Goal: Use online tool/utility: Utilize a website feature to perform a specific function

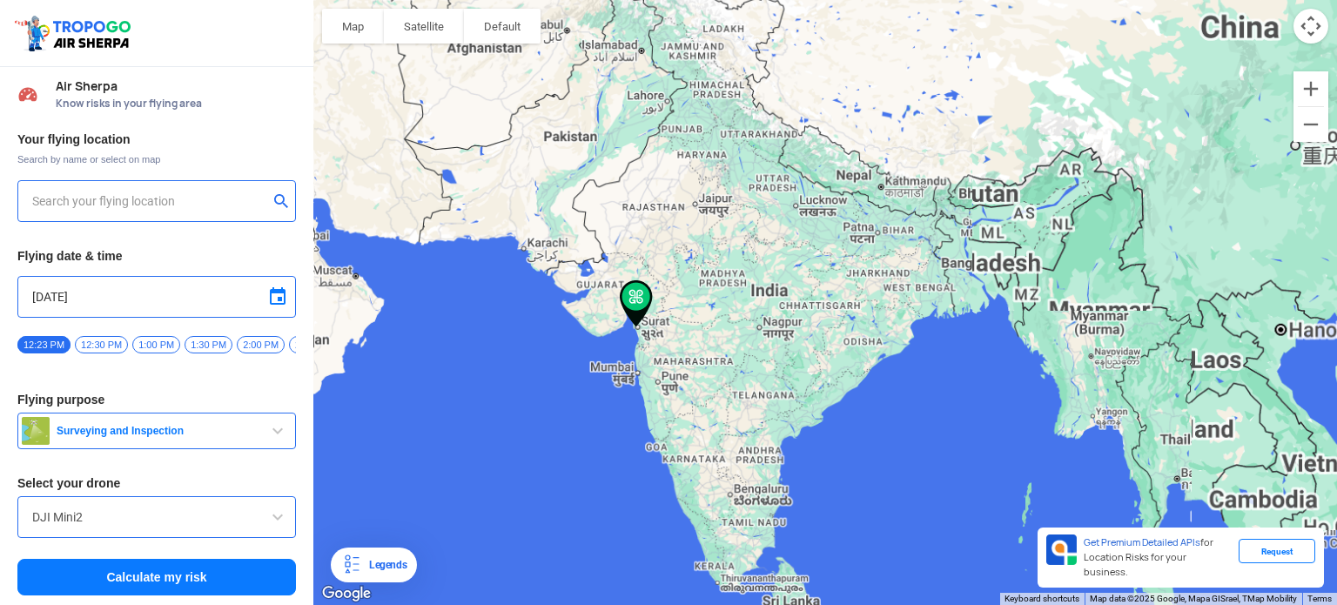
type input "opposite Jash Residency, [GEOGRAPHIC_DATA], [GEOGRAPHIC_DATA], [GEOGRAPHIC_DATA…"
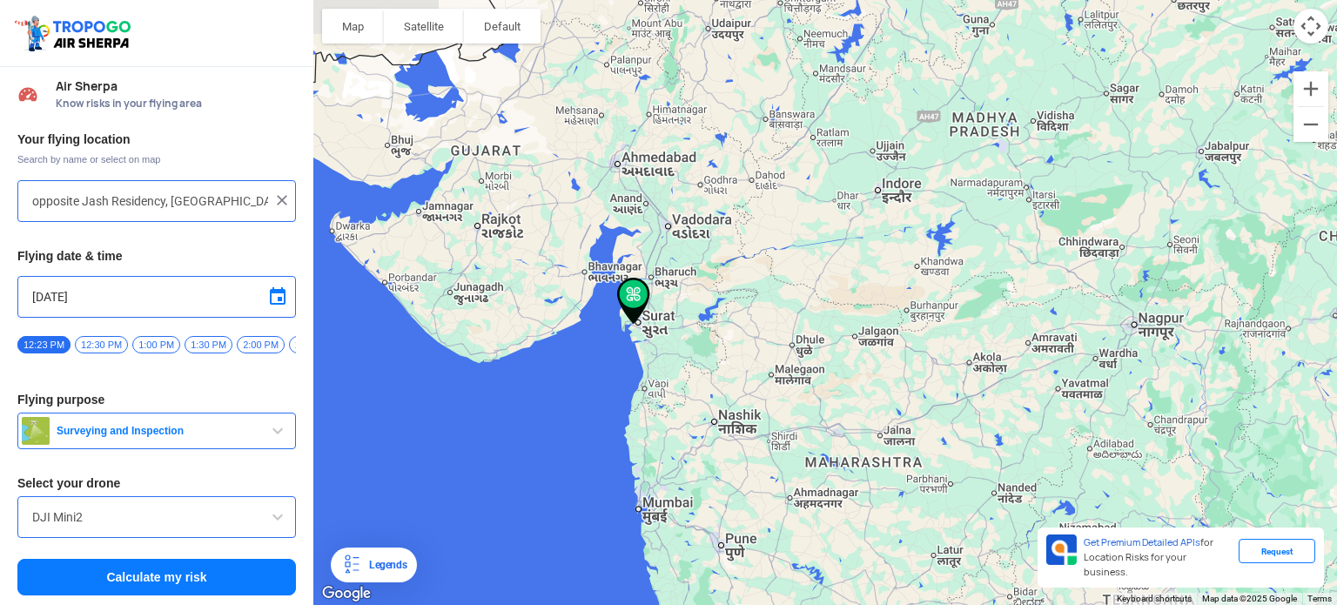
drag, startPoint x: 487, startPoint y: 395, endPoint x: 726, endPoint y: 356, distance: 242.6
click at [726, 356] on div "To navigate, press the arrow keys." at bounding box center [825, 302] width 1024 height 605
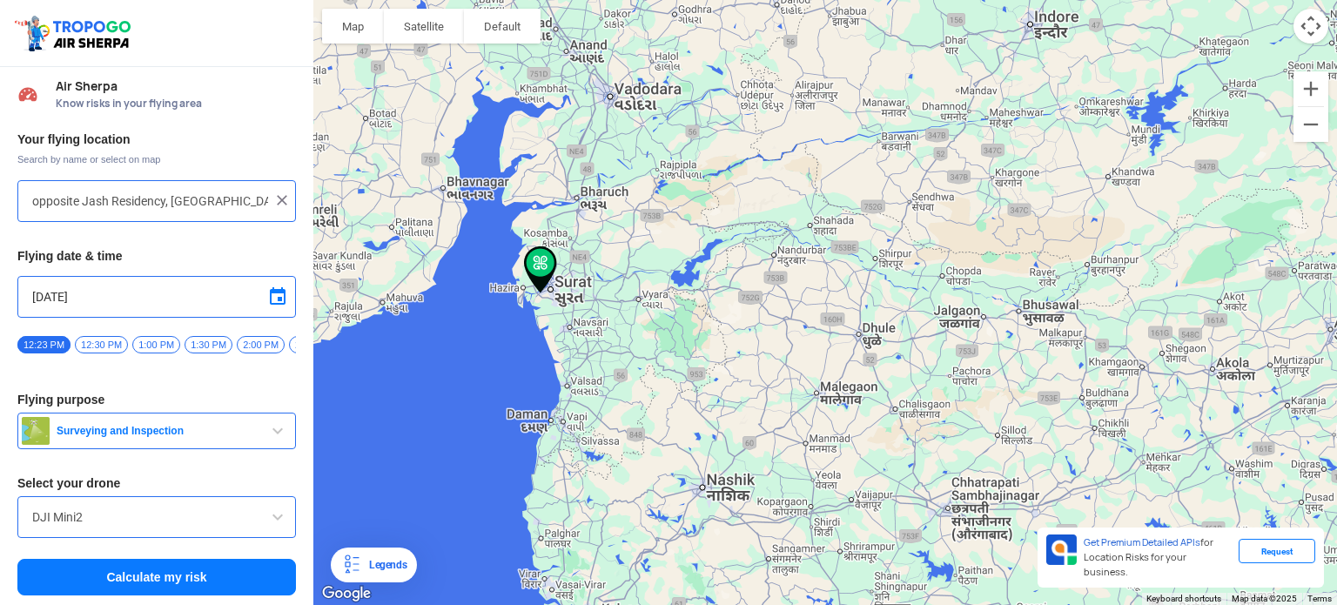
click at [212, 434] on span "Surveying and Inspection" at bounding box center [159, 431] width 218 height 14
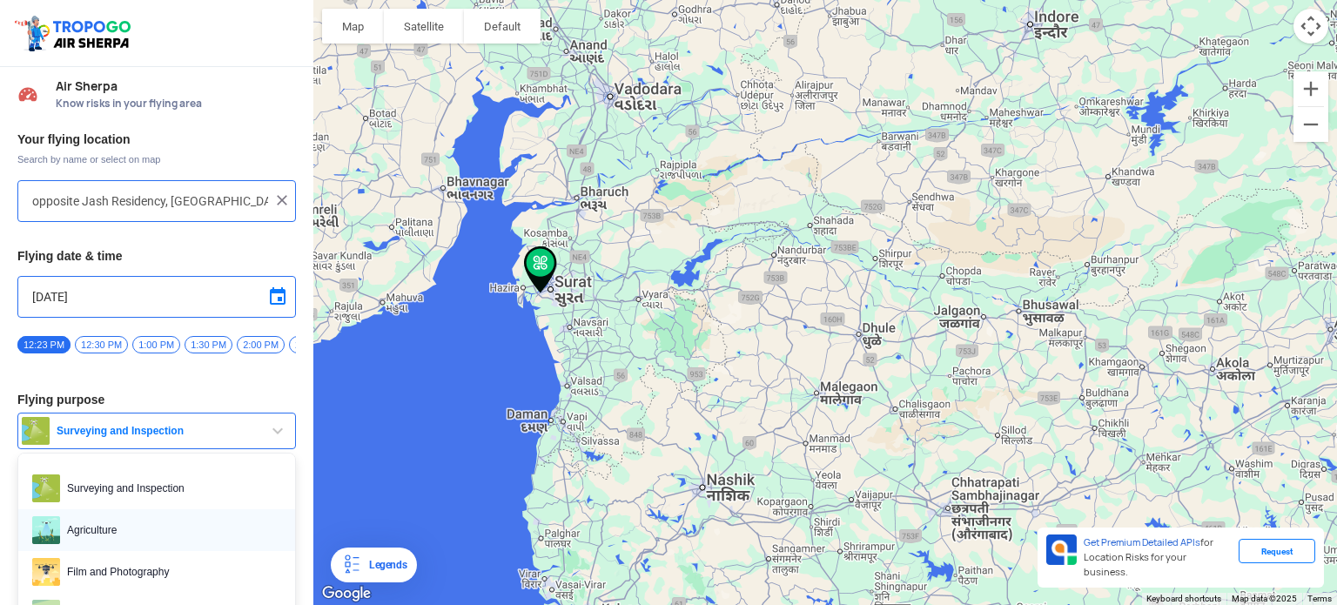
click at [91, 543] on span "Agriculture" at bounding box center [170, 530] width 221 height 28
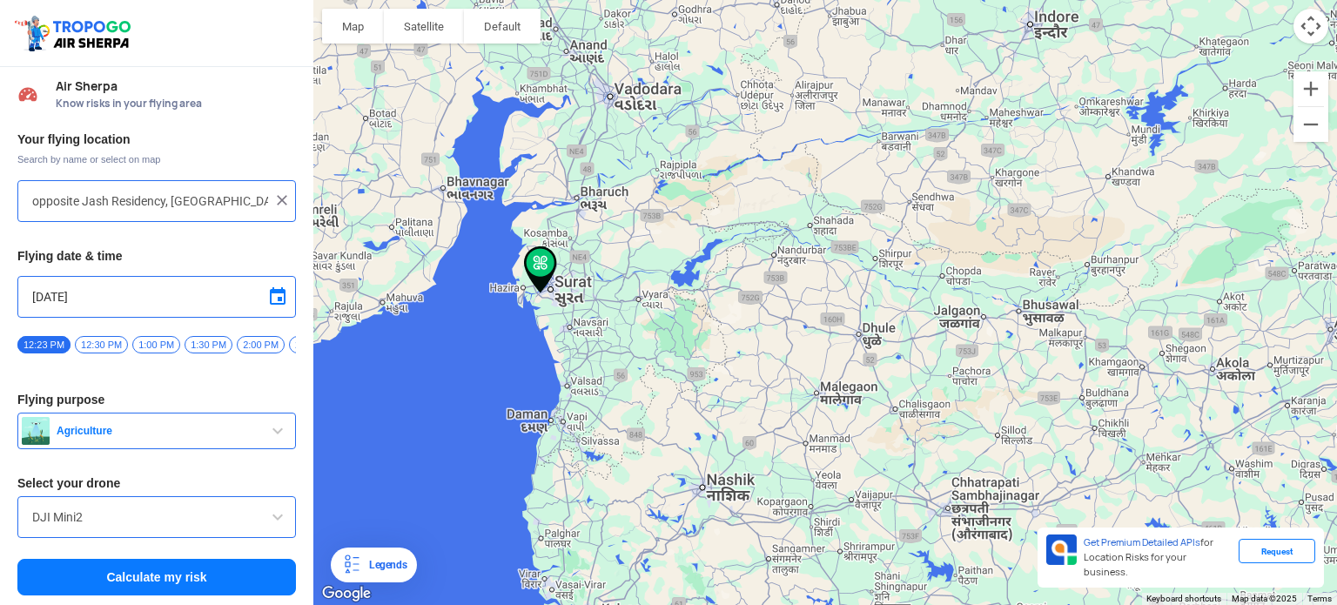
click at [150, 587] on button "Calculate my risk" at bounding box center [156, 577] width 279 height 37
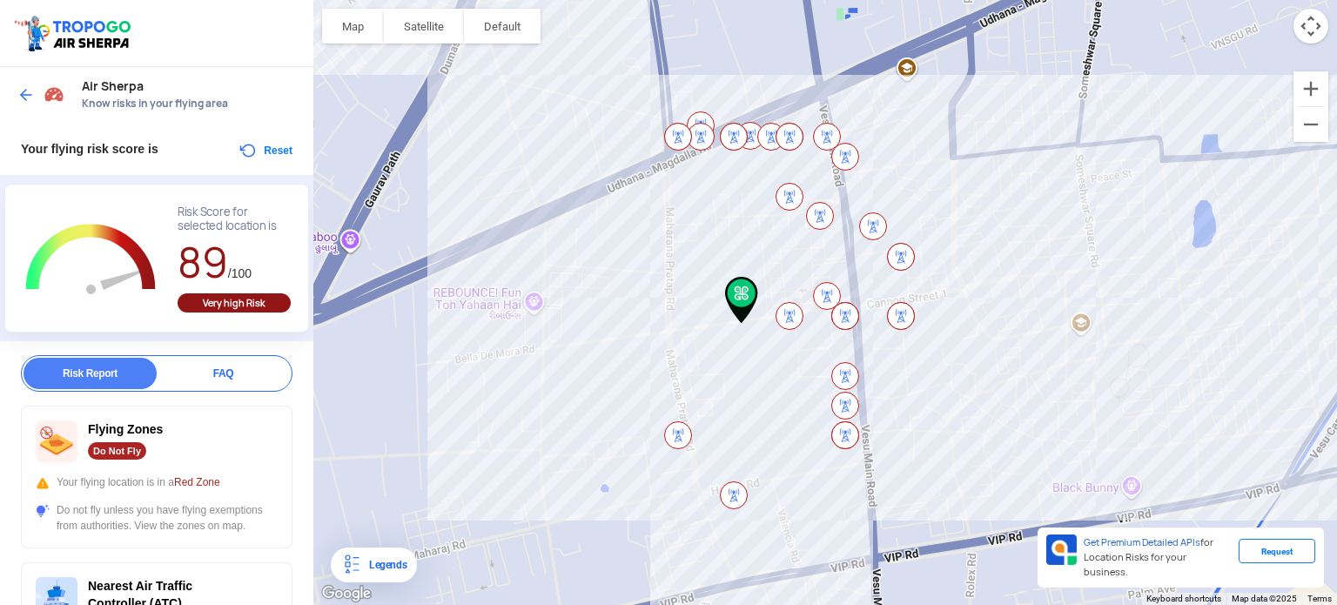
click at [25, 100] on img at bounding box center [25, 94] width 17 height 17
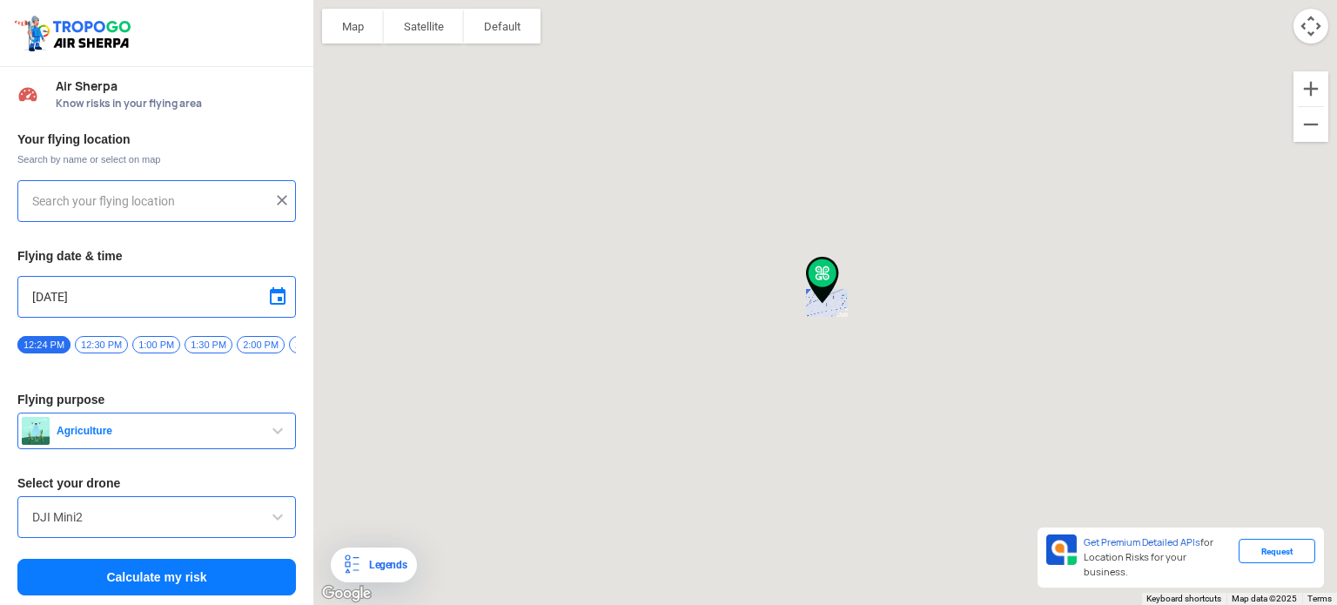
type input "opposite Jash Residency, [GEOGRAPHIC_DATA], [GEOGRAPHIC_DATA], [GEOGRAPHIC_DATA…"
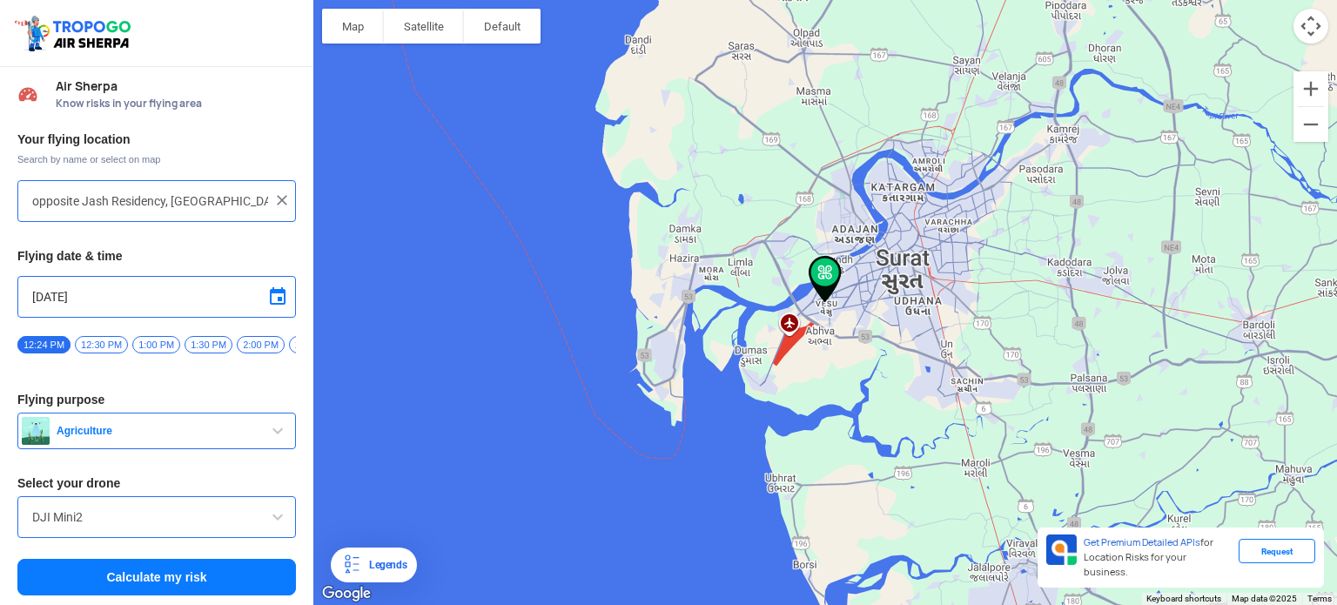
click at [214, 444] on button "Agriculture" at bounding box center [156, 431] width 279 height 37
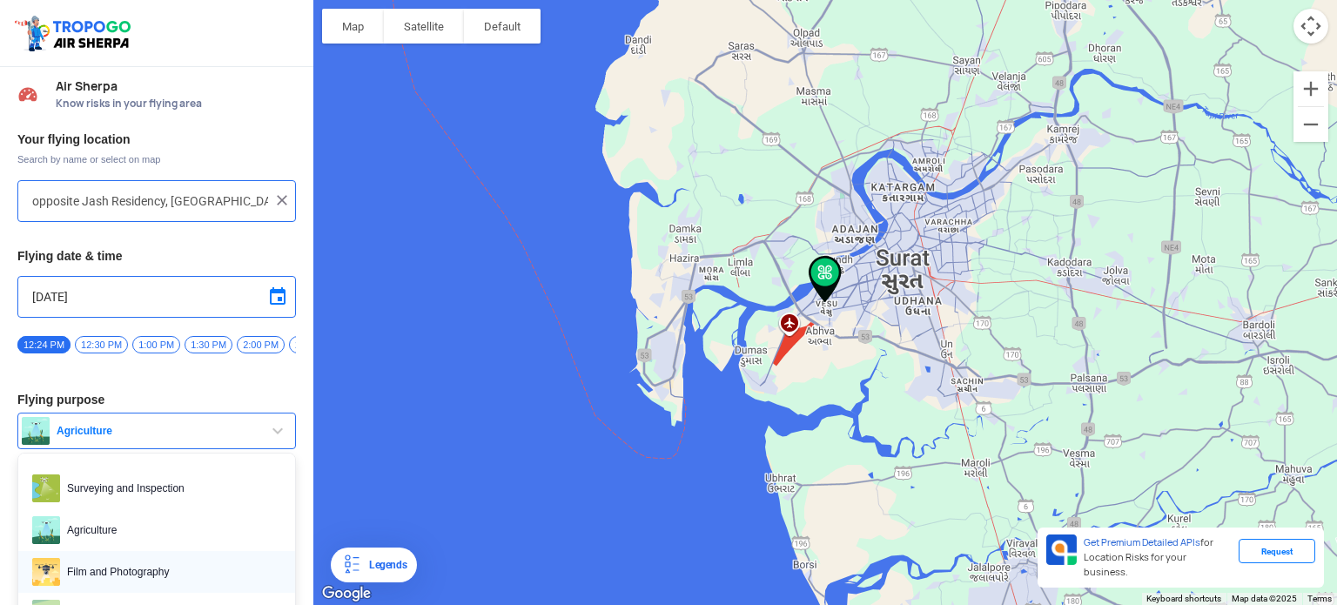
click at [139, 570] on span "Film and Photography" at bounding box center [170, 572] width 221 height 28
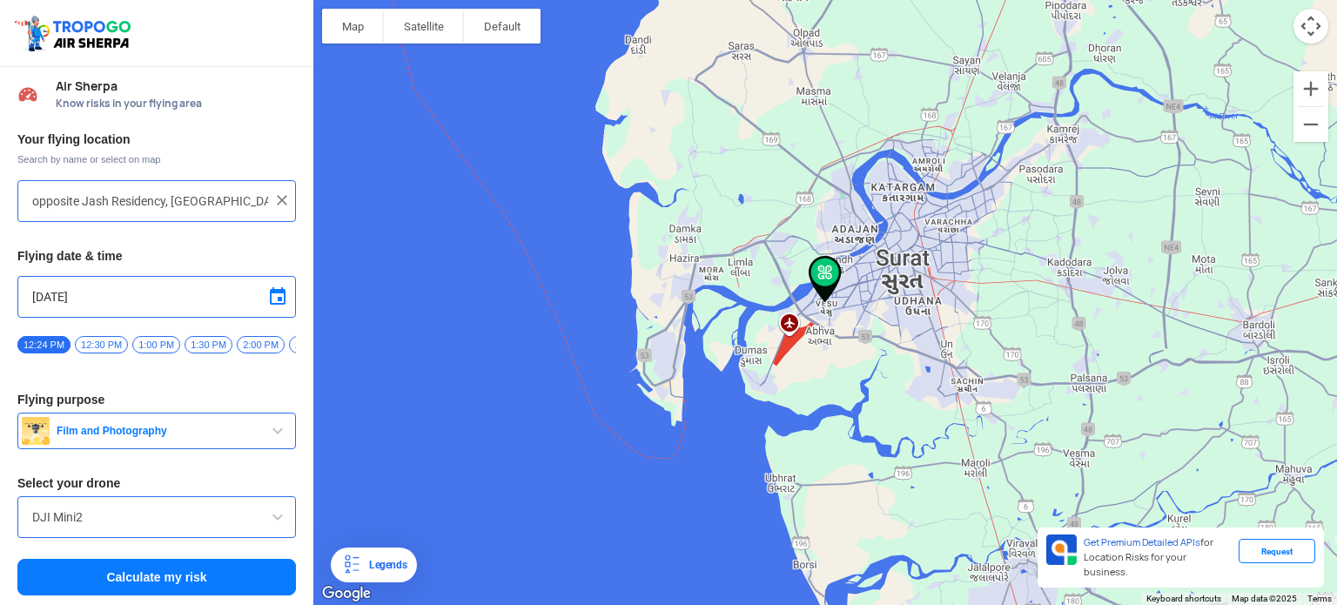
click at [181, 528] on input "DJI Mini2" at bounding box center [156, 517] width 249 height 21
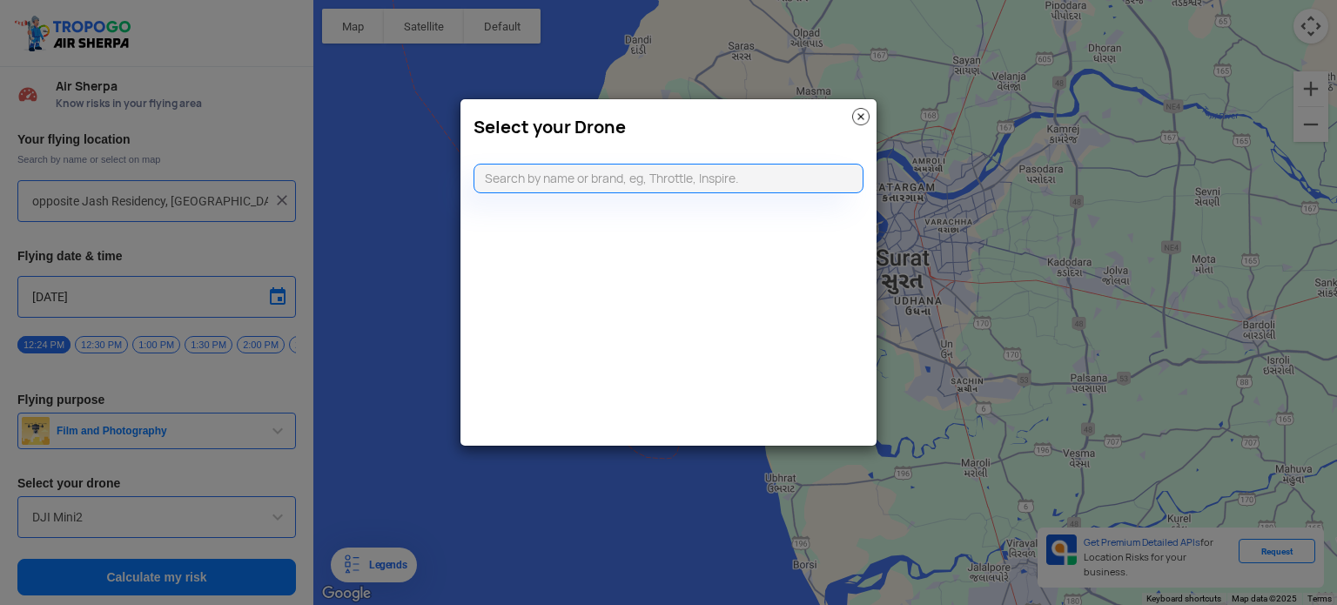
click at [857, 111] on img at bounding box center [860, 116] width 17 height 17
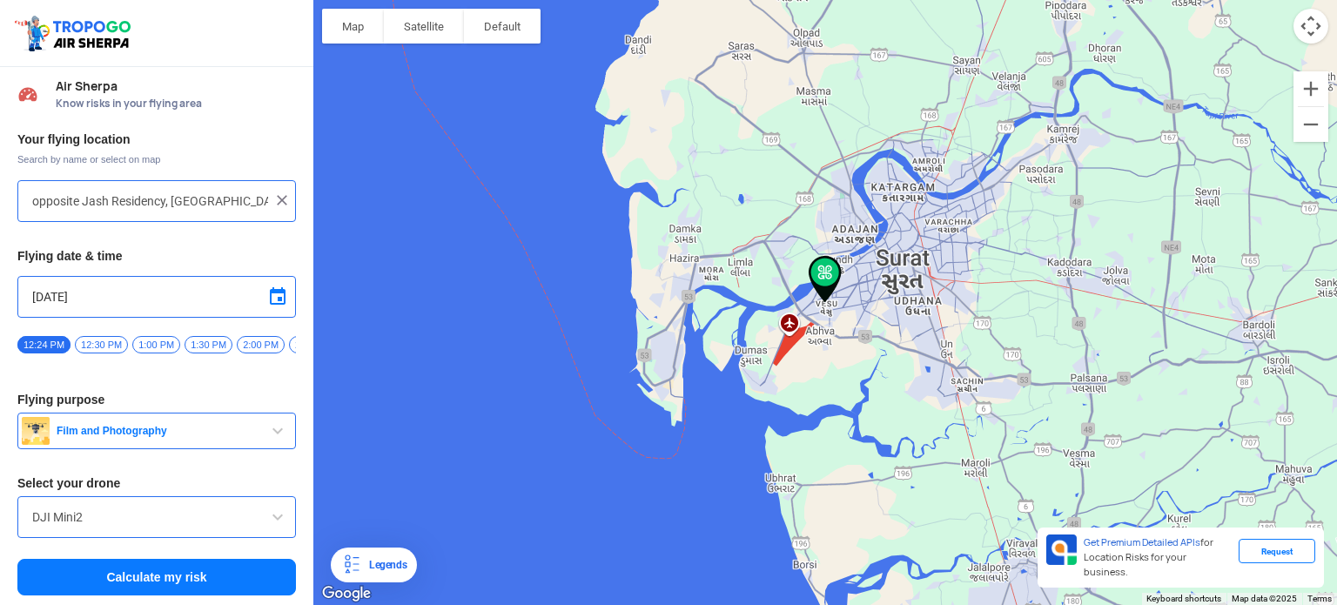
click at [91, 581] on button "Calculate my risk" at bounding box center [156, 577] width 279 height 37
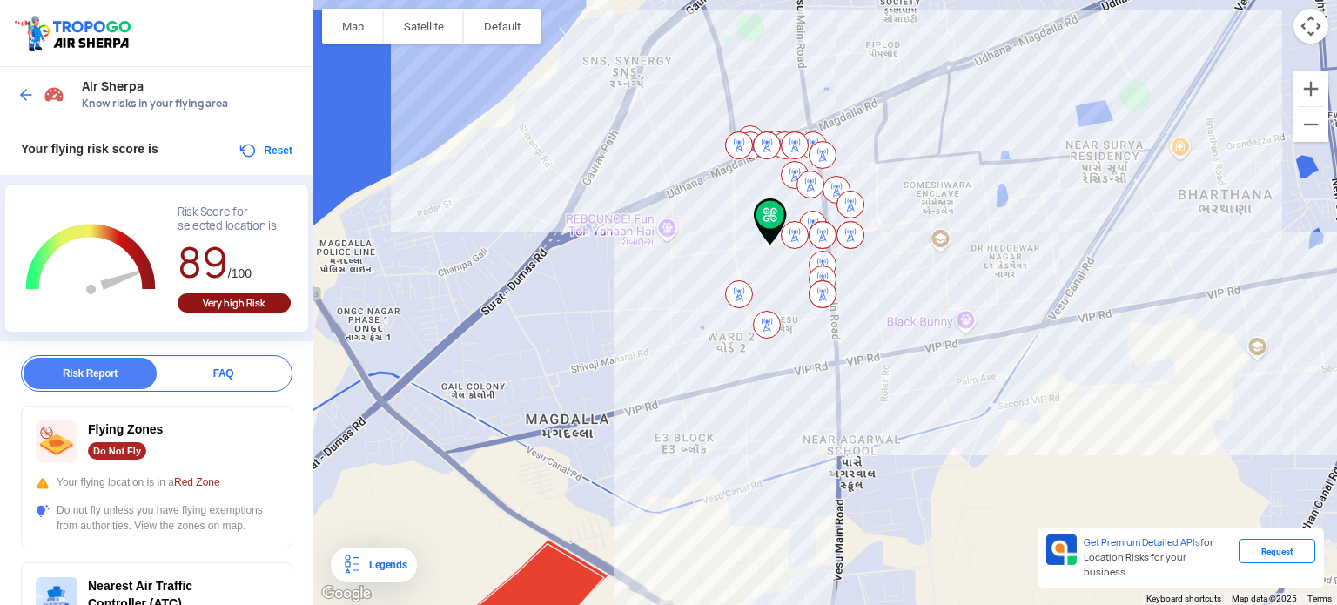
click at [17, 92] on img at bounding box center [25, 94] width 17 height 17
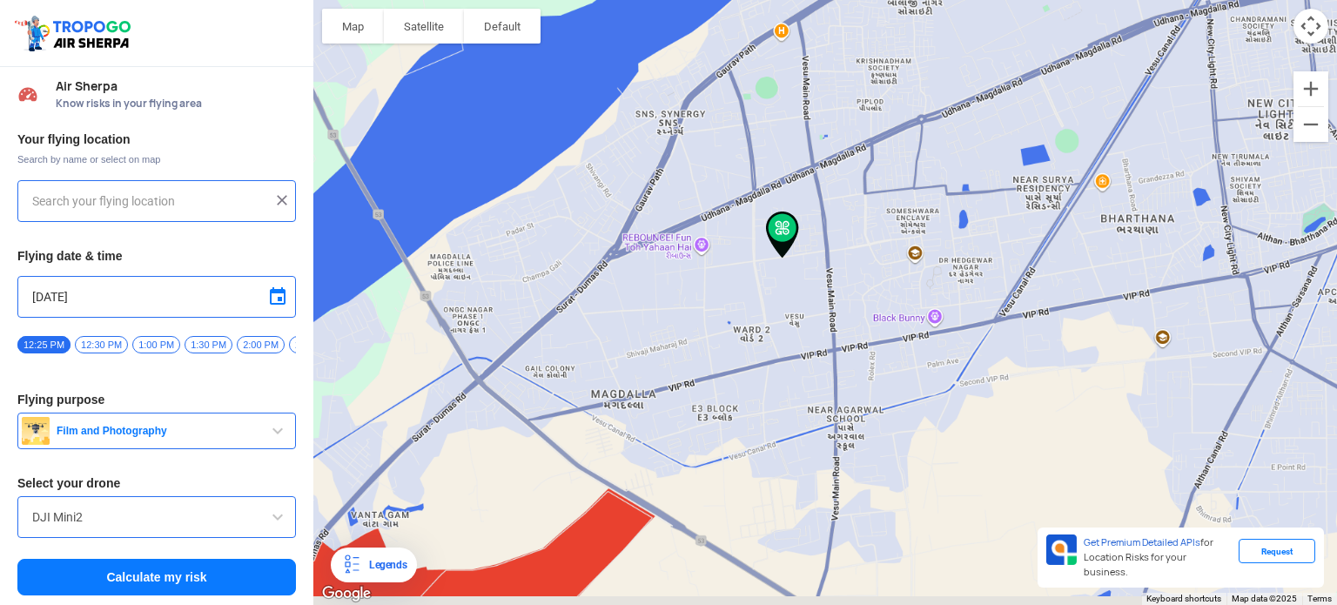
type input "opposite Jash Residency, [GEOGRAPHIC_DATA], [GEOGRAPHIC_DATA], [GEOGRAPHIC_DATA…"
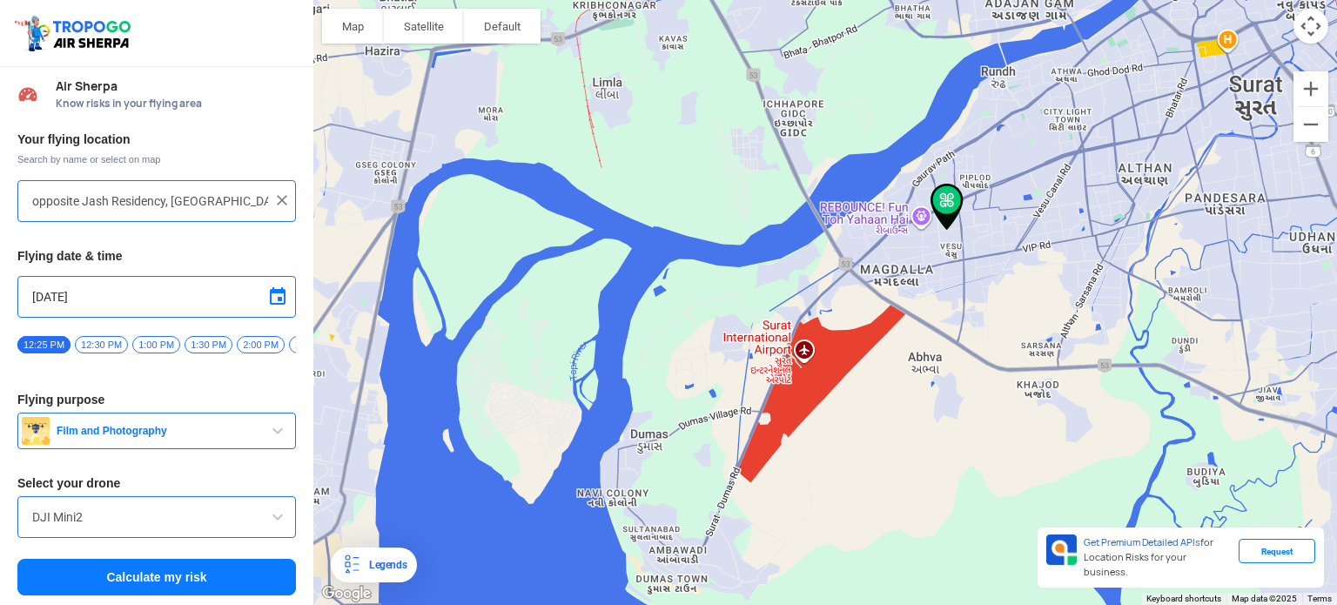
drag, startPoint x: 1184, startPoint y: 161, endPoint x: 884, endPoint y: 299, distance: 329.5
click at [884, 299] on div "To navigate, press the arrow keys." at bounding box center [825, 302] width 1024 height 605
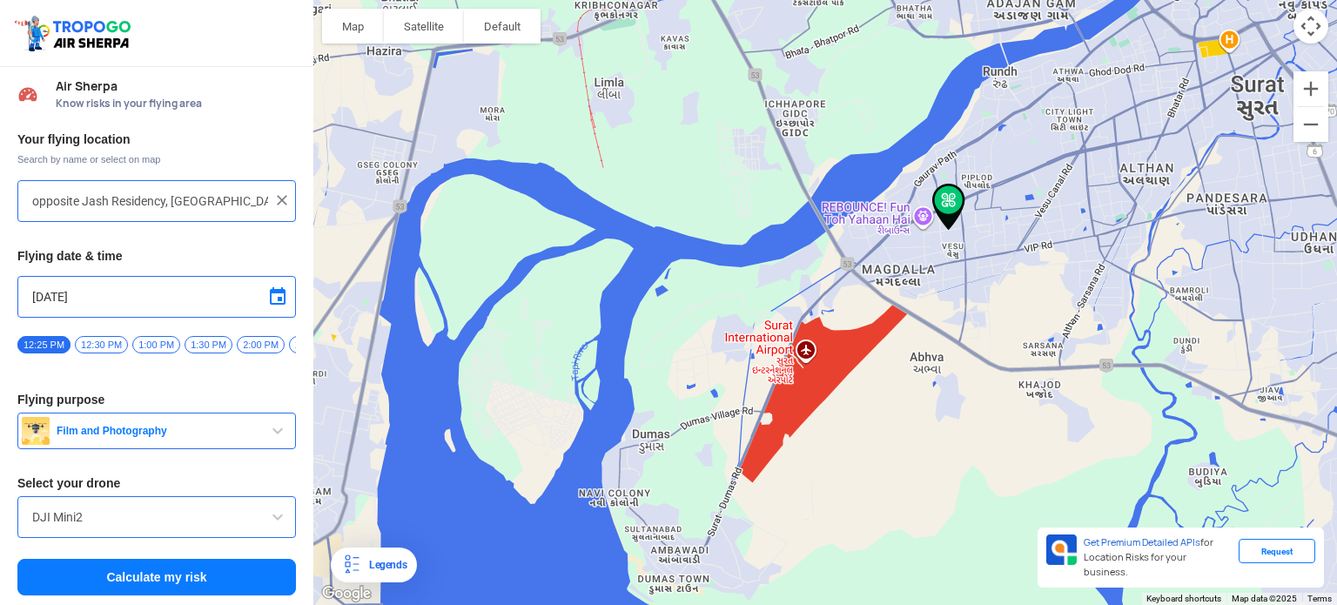
click at [160, 581] on button "Calculate my risk" at bounding box center [156, 577] width 279 height 37
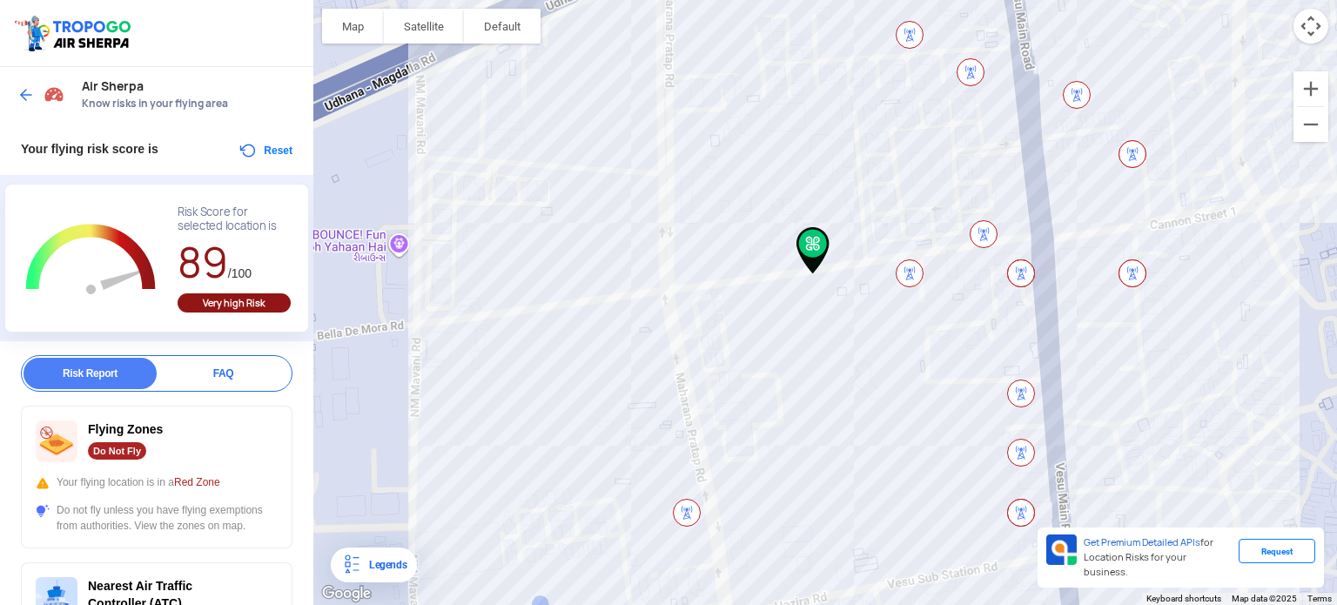
drag, startPoint x: 982, startPoint y: 83, endPoint x: 878, endPoint y: 403, distance: 336.7
click at [878, 403] on div "To navigate, press the arrow keys." at bounding box center [825, 302] width 1024 height 605
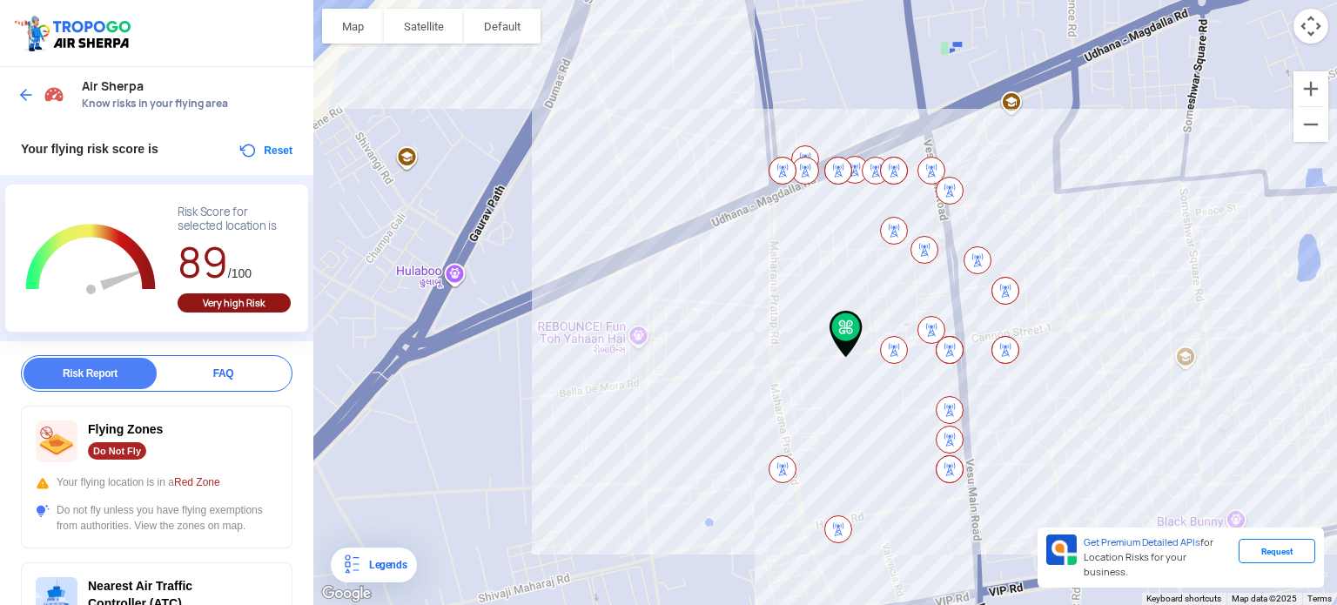
click at [24, 100] on img at bounding box center [25, 94] width 17 height 17
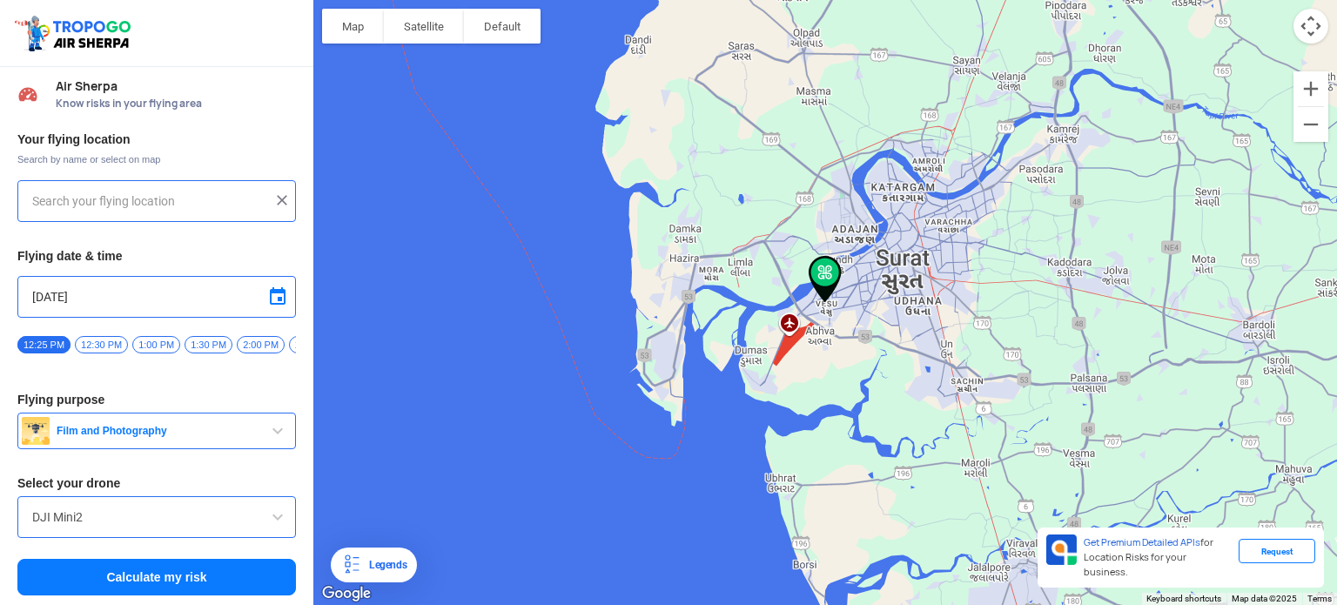
type input "opposite Jash Residency, [GEOGRAPHIC_DATA], [GEOGRAPHIC_DATA], [GEOGRAPHIC_DATA…"
click at [56, 293] on input "[DATE]" at bounding box center [156, 296] width 249 height 21
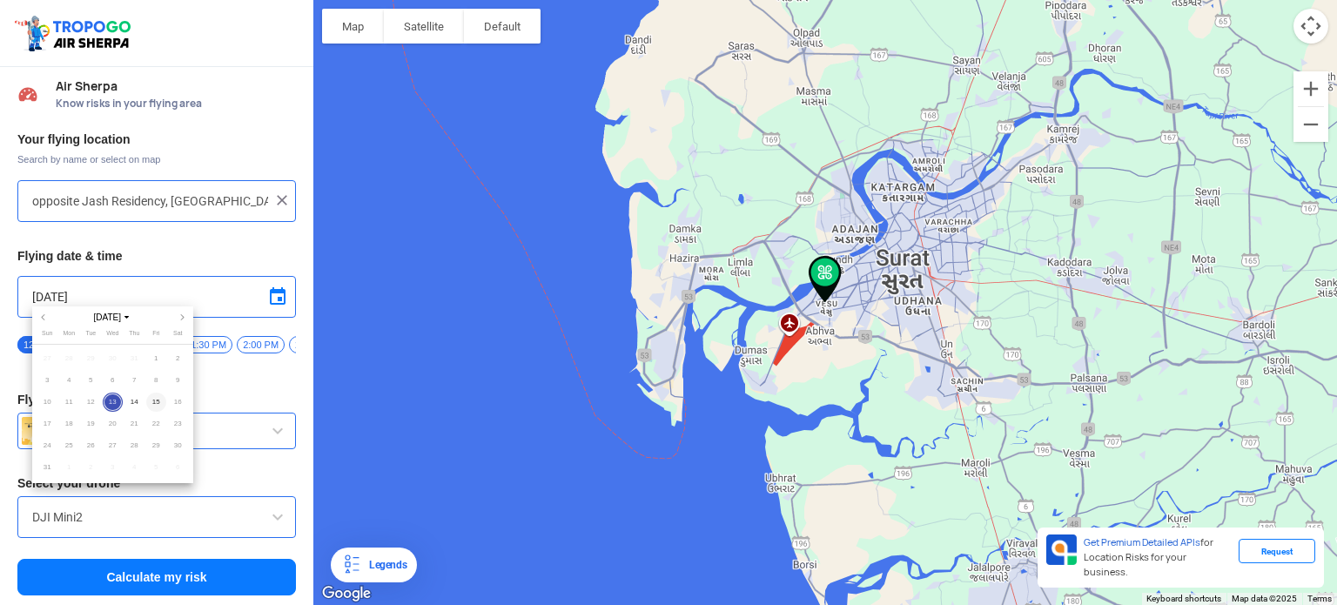
click at [158, 403] on span "15" at bounding box center [156, 403] width 20 height 20
type input "[DATE]"
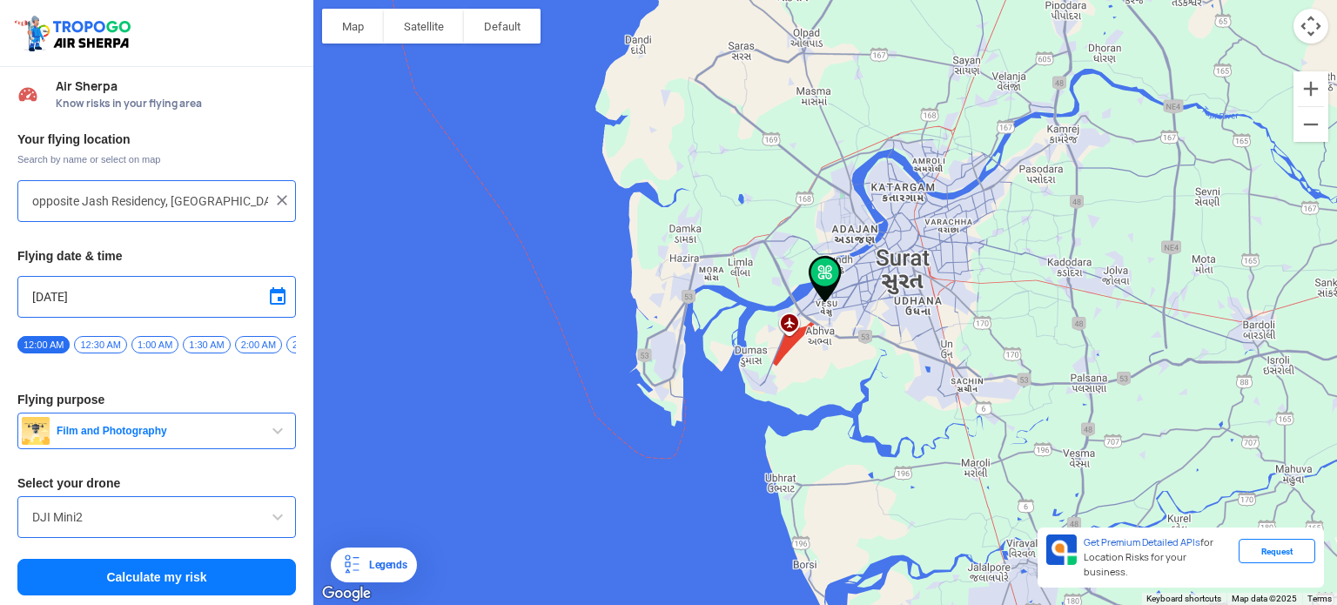
click at [126, 582] on button "Calculate my risk" at bounding box center [156, 577] width 279 height 37
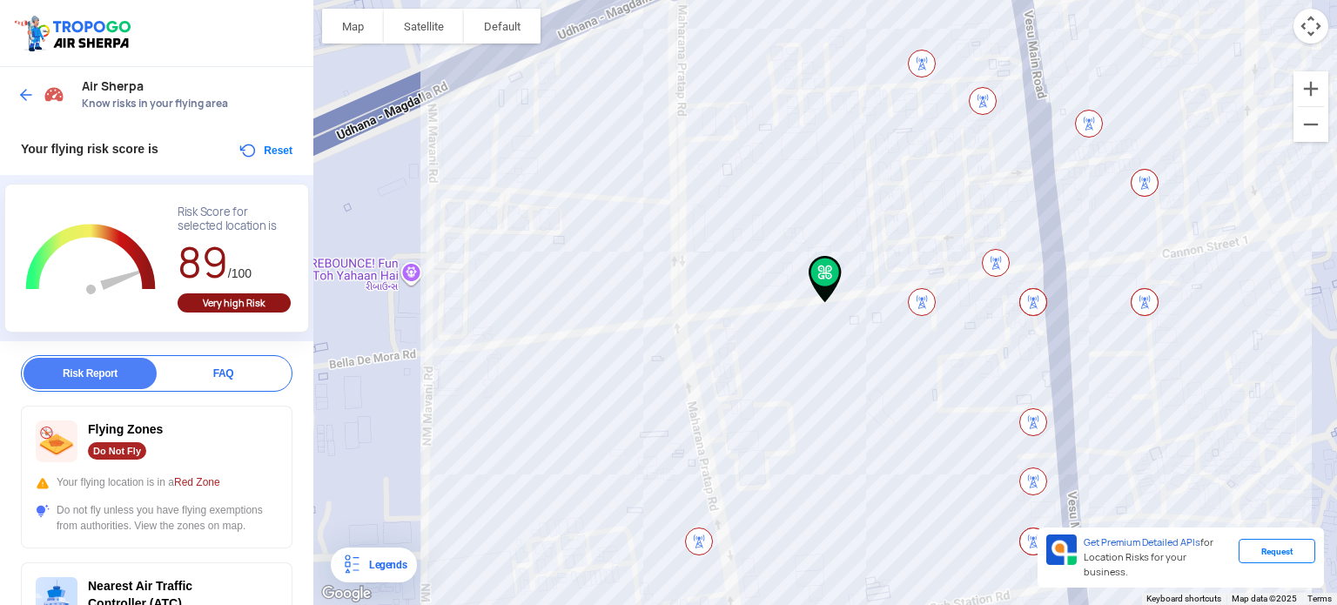
click at [32, 88] on img at bounding box center [25, 94] width 17 height 17
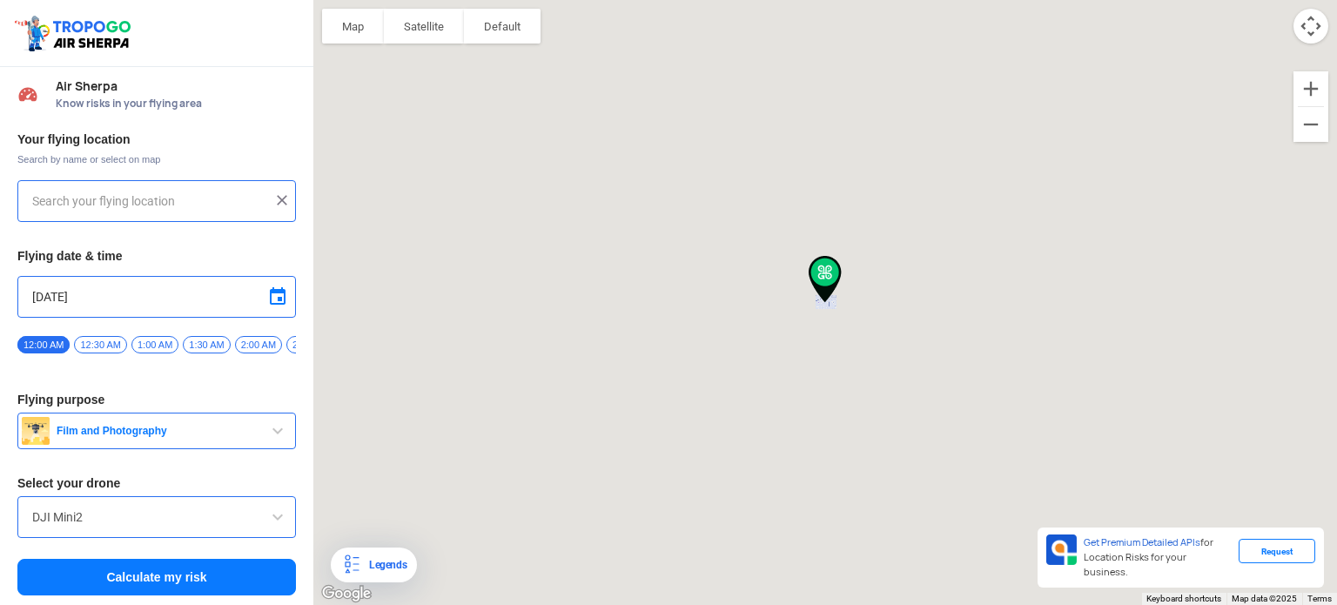
type input "opposite Jash Residency, [GEOGRAPHIC_DATA], [GEOGRAPHIC_DATA], [GEOGRAPHIC_DATA…"
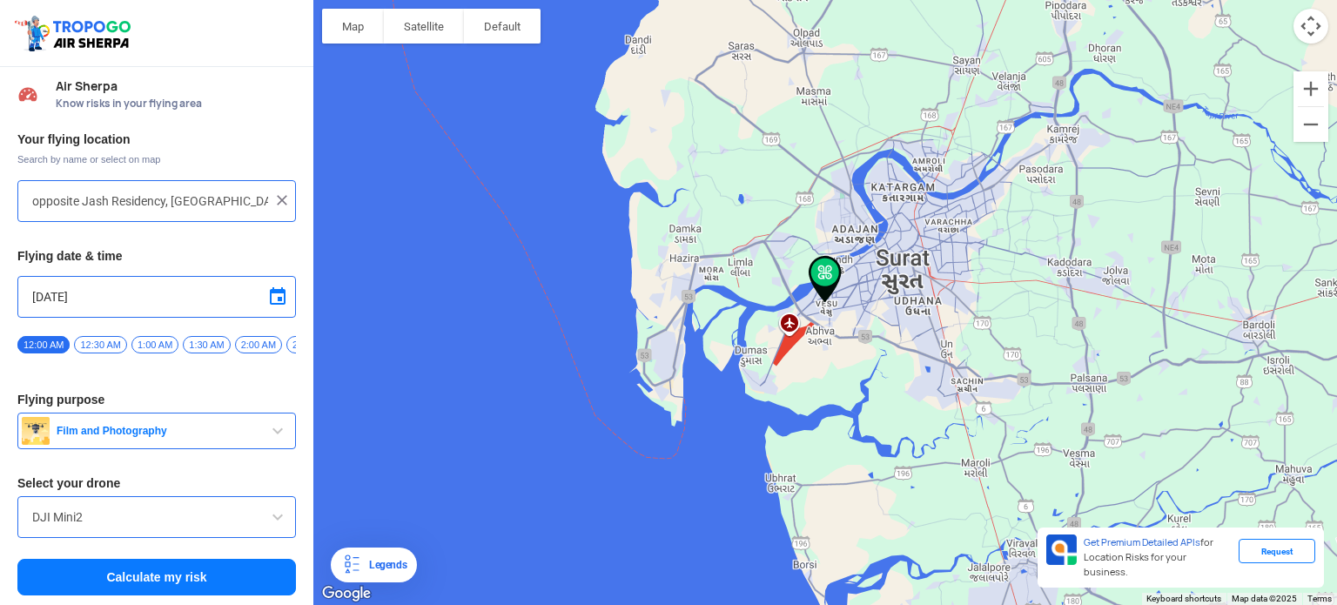
scroll to position [6, 0]
click at [226, 427] on span "Film and Photography" at bounding box center [159, 430] width 218 height 14
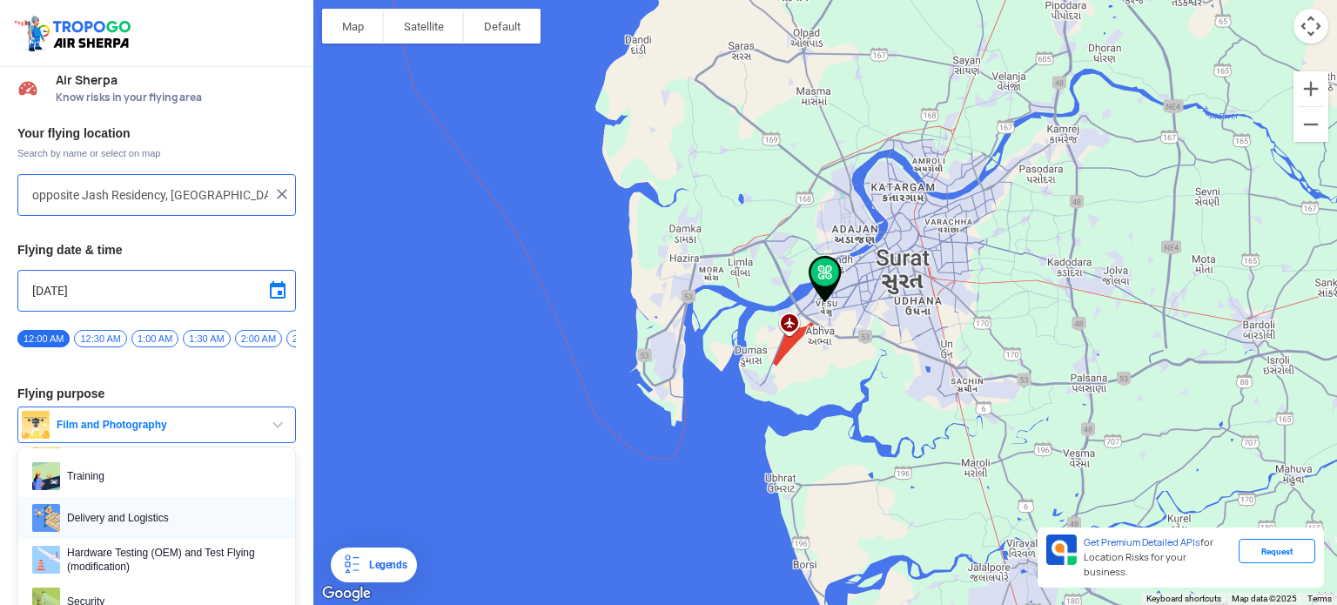
scroll to position [0, 0]
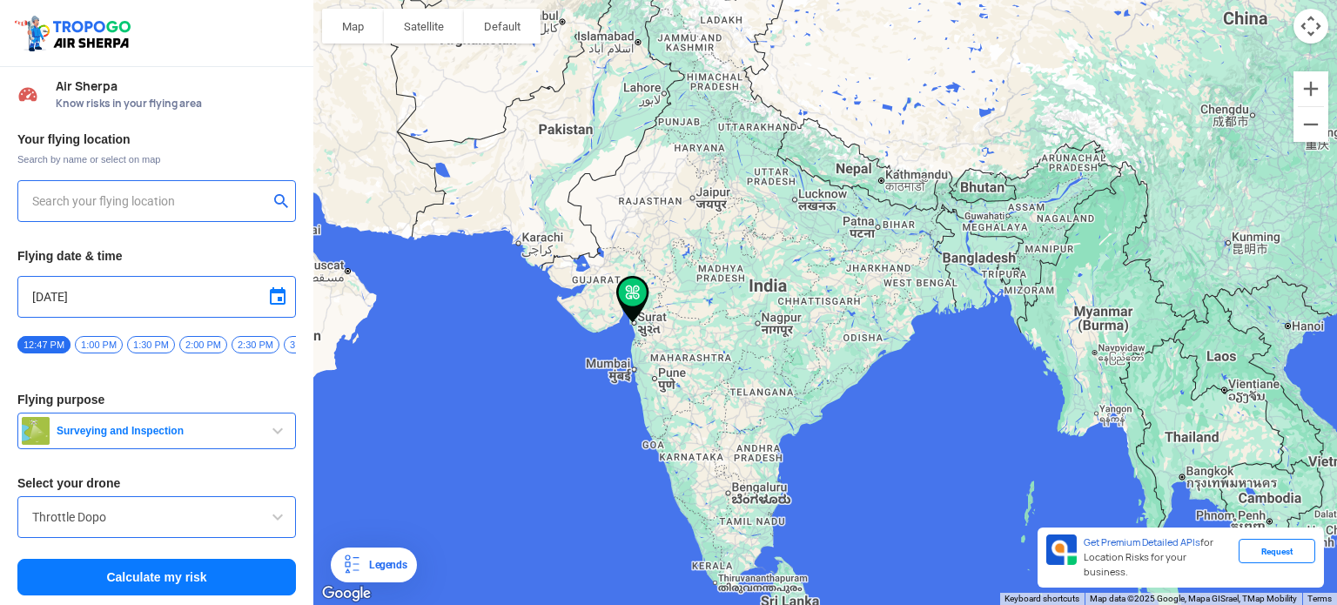
type input "145, opp. baps hospitals, Mahernagar Society, Ambika Niketan, Adajan, Surat, Gu…"
click at [206, 577] on button "Calculate my risk" at bounding box center [156, 577] width 279 height 37
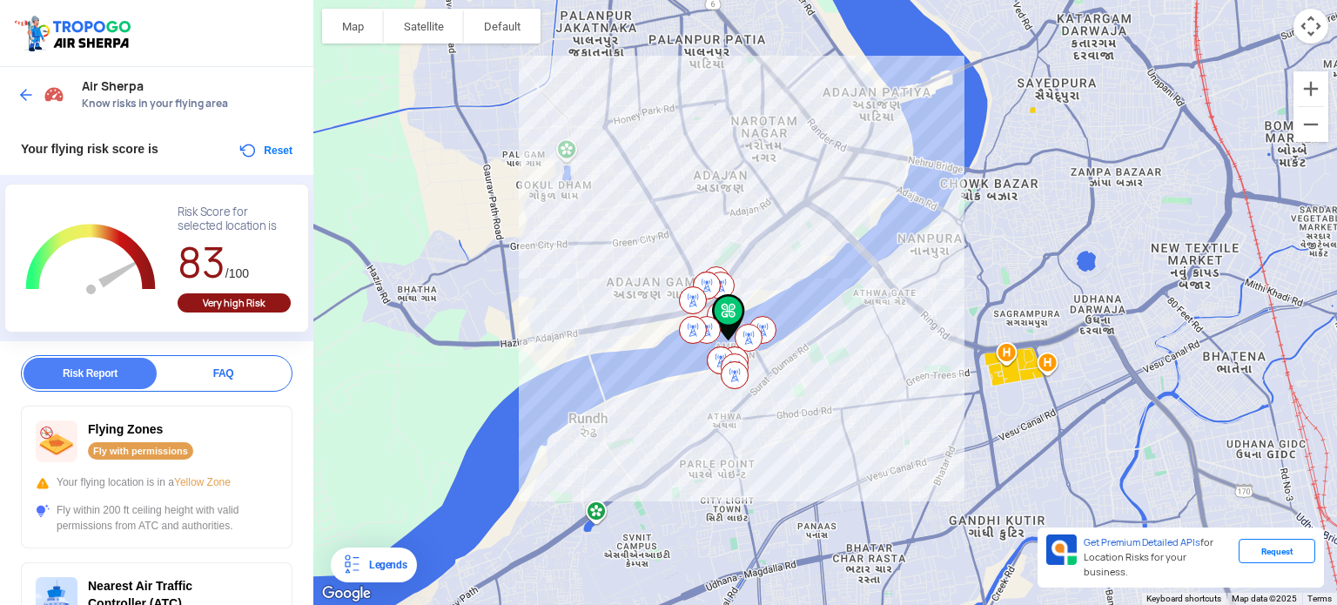
click at [24, 93] on img at bounding box center [25, 94] width 17 height 17
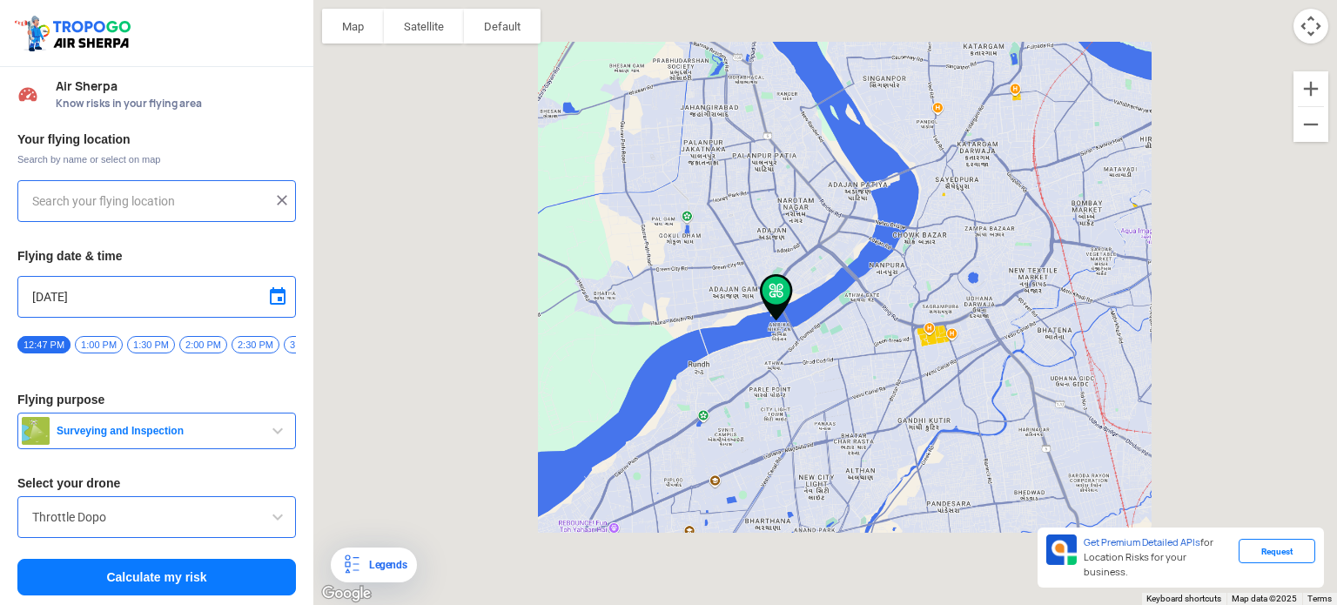
type input "145, opp. baps hospitals, Mahernagar Society, Ambika Niketan, Adajan, Surat, Gu…"
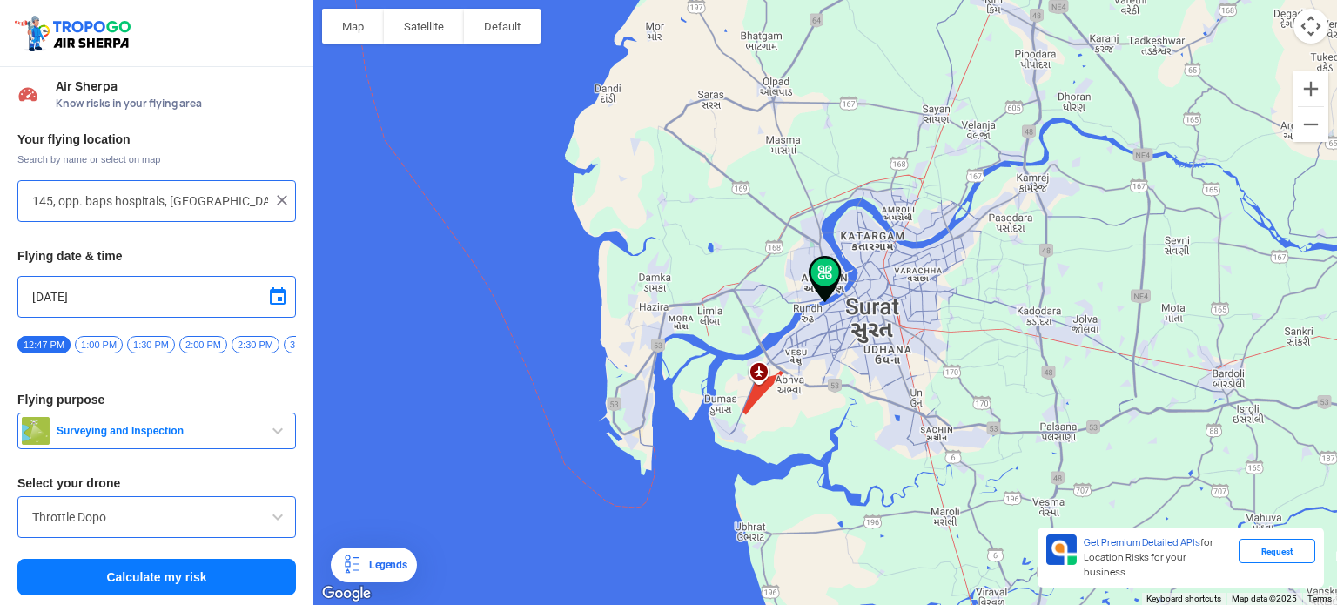
click at [281, 196] on img at bounding box center [281, 200] width 17 height 17
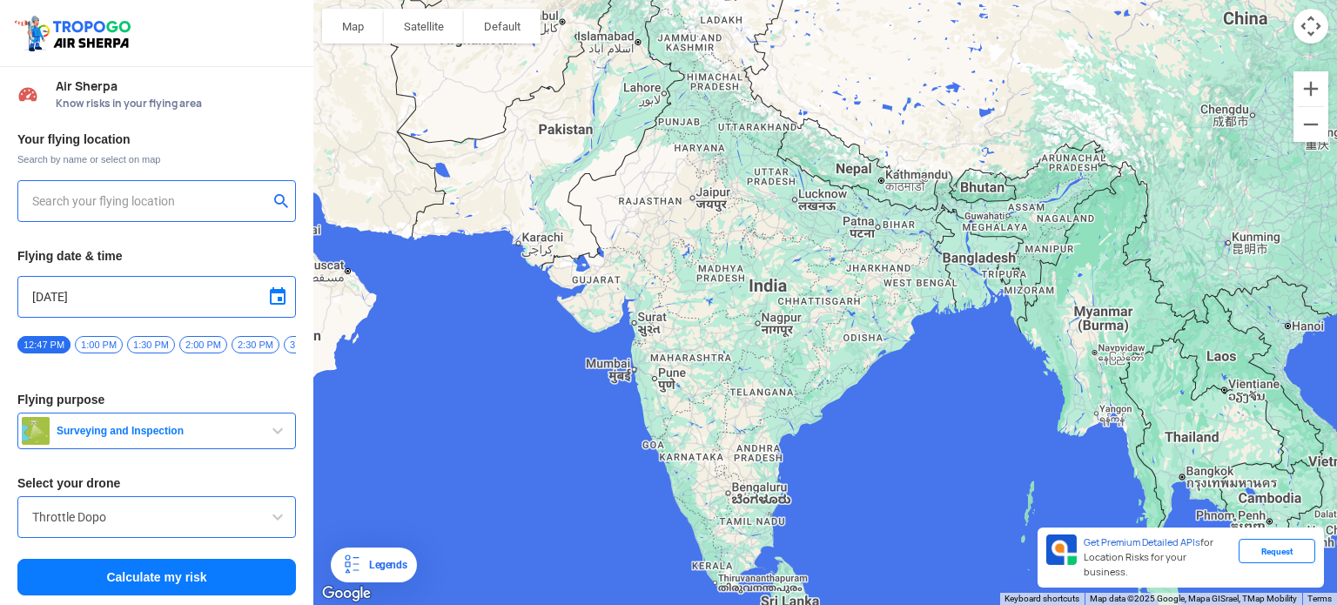
click at [111, 205] on input "text" at bounding box center [150, 201] width 236 height 21
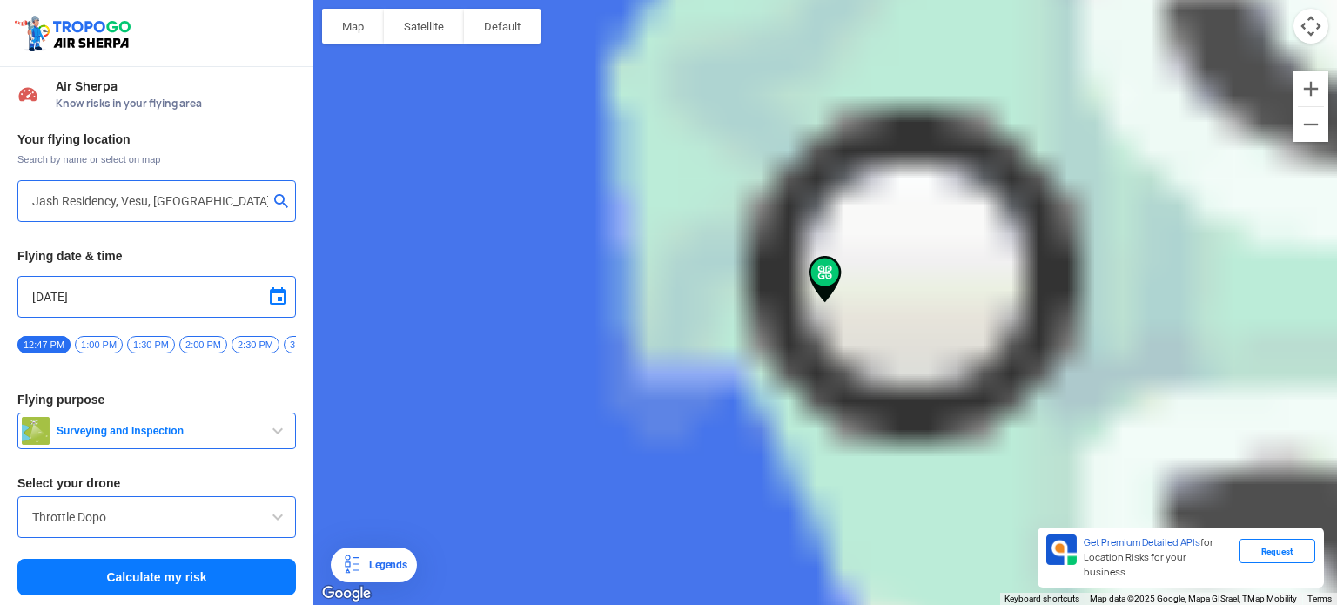
type input "Jash Residency, A4 901, Vesu, Surat, Rundh, Gujarat 395007, India"
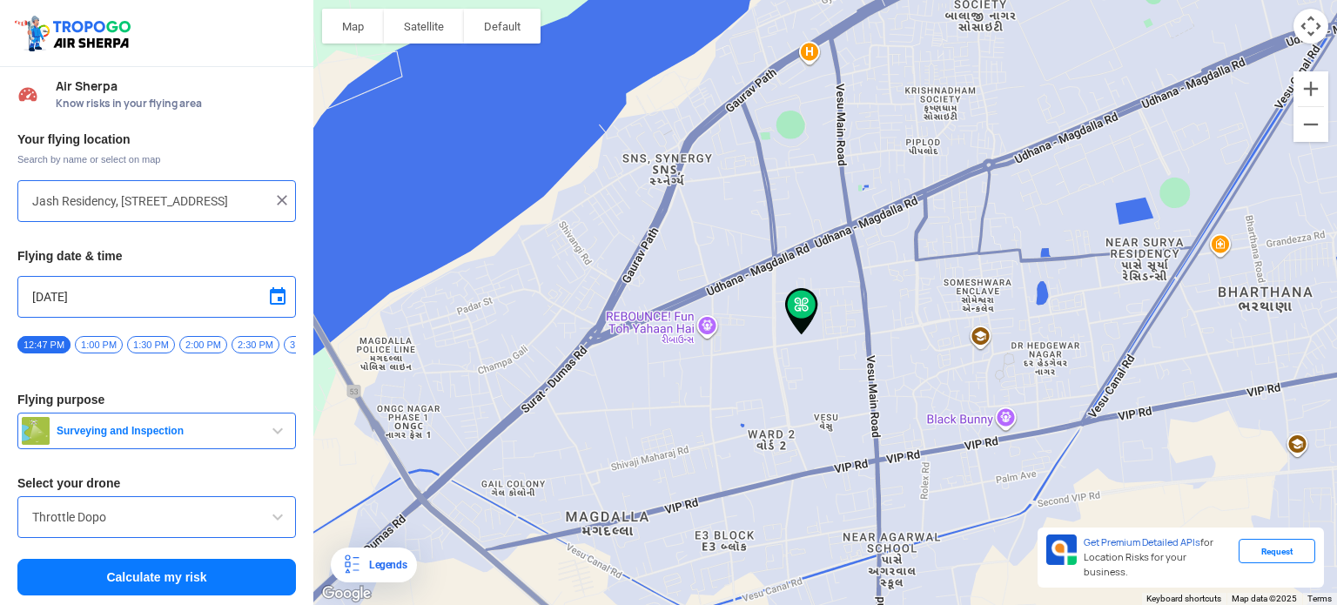
drag, startPoint x: 602, startPoint y: 227, endPoint x: 1134, endPoint y: 351, distance: 546.0
click at [1134, 351] on div "To navigate, press the arrow keys." at bounding box center [825, 302] width 1024 height 605
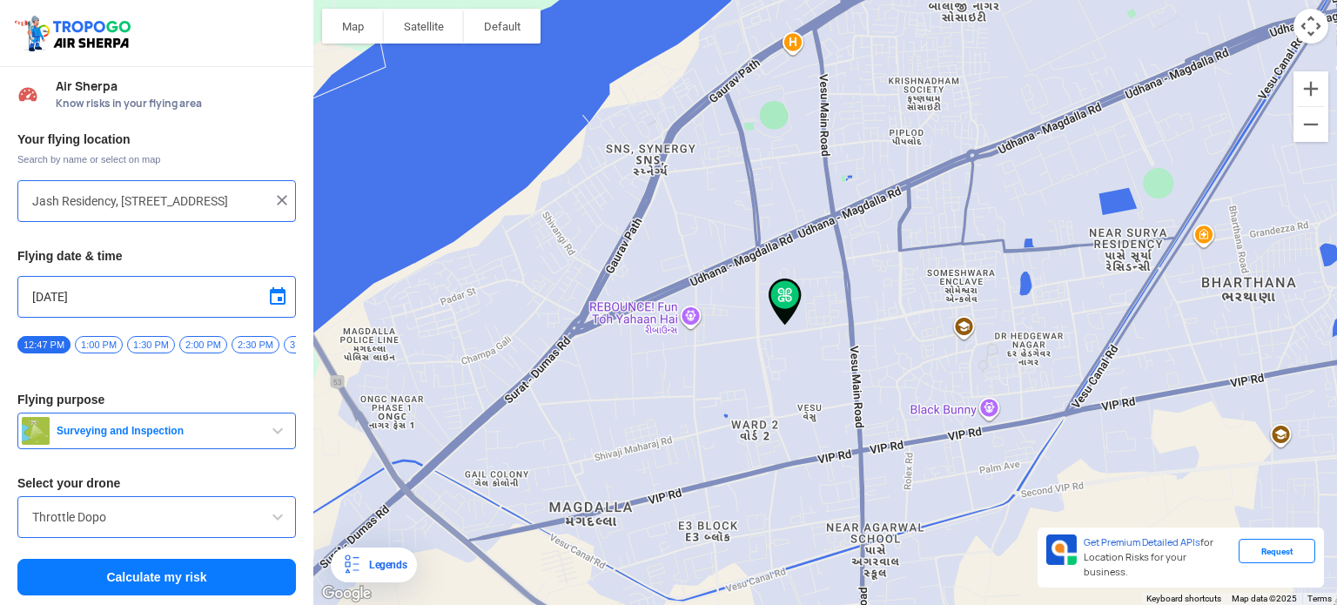
click at [158, 581] on button "Calculate my risk" at bounding box center [156, 577] width 279 height 37
